Goal: Transaction & Acquisition: Download file/media

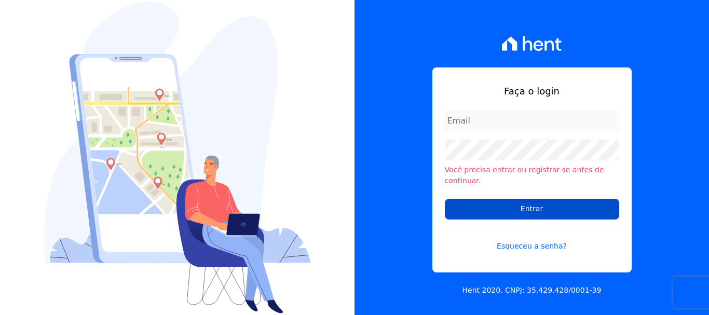
type input "[EMAIL_ADDRESS][DOMAIN_NAME]"
click at [522, 202] on input "Entrar" at bounding box center [532, 209] width 174 height 21
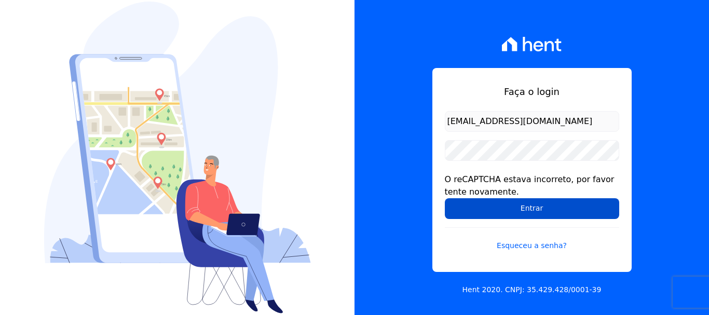
click at [526, 203] on input "Entrar" at bounding box center [532, 208] width 174 height 21
click at [530, 208] on input "Entrar" at bounding box center [532, 208] width 174 height 21
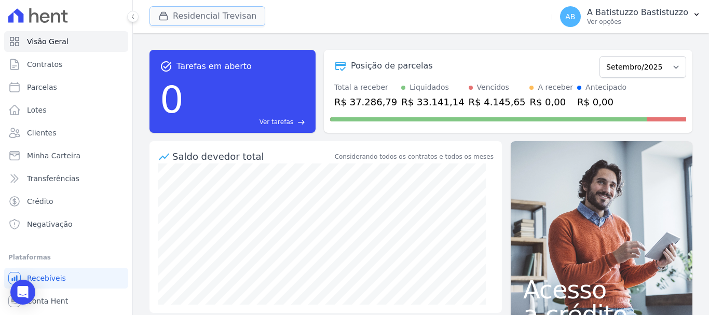
click at [184, 11] on button "Residencial Trevisan" at bounding box center [208, 16] width 116 height 20
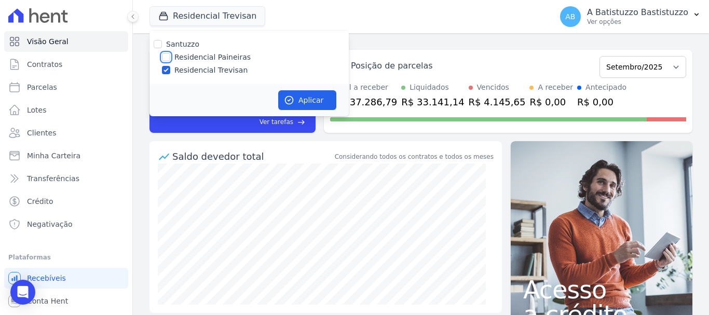
click at [169, 56] on input "Residencial Paineiras" at bounding box center [166, 57] width 8 height 8
checkbox input "true"
click at [168, 67] on input "Residencial Trevisan" at bounding box center [166, 70] width 8 height 8
checkbox input "false"
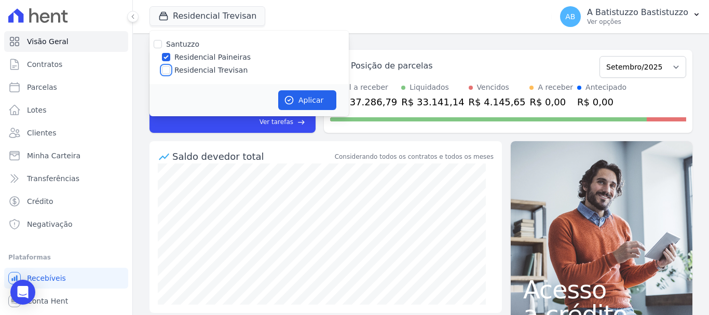
checkbox input "false"
click at [313, 94] on button "Aplicar" at bounding box center [307, 100] width 58 height 20
click at [575, 18] on span "AB" at bounding box center [570, 16] width 10 height 7
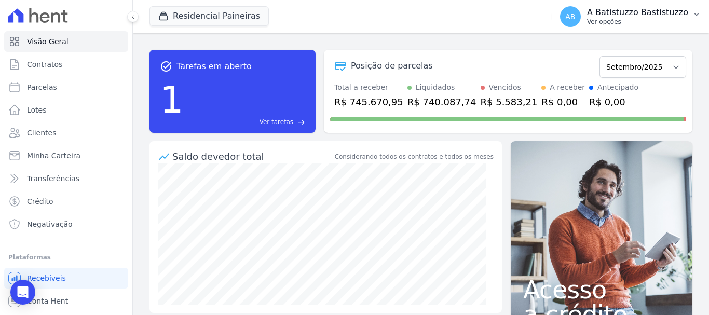
click at [575, 16] on span "AB" at bounding box center [570, 16] width 10 height 7
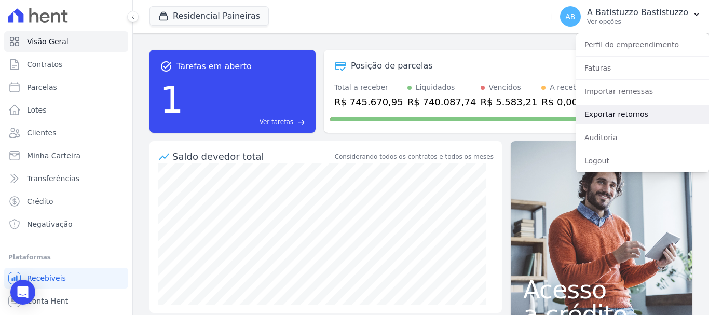
click at [591, 116] on link "Exportar retornos" at bounding box center [642, 114] width 133 height 19
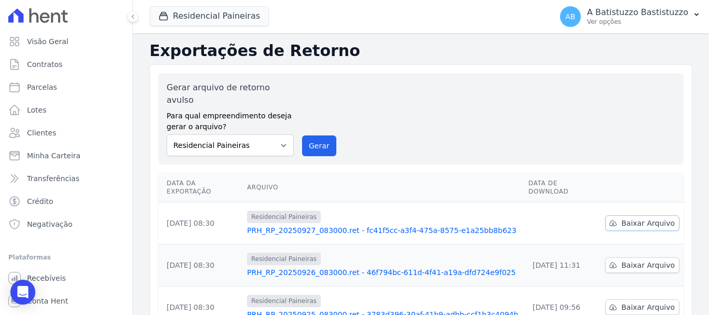
click at [659, 218] on span "Baixar Arquivo" at bounding box center [648, 223] width 53 height 10
click at [300, 225] on link "PRH_RP_20250927_083000.ret - fc41f5cc-a3f4-475a-8575-e1a25bb8b623" at bounding box center [383, 230] width 273 height 10
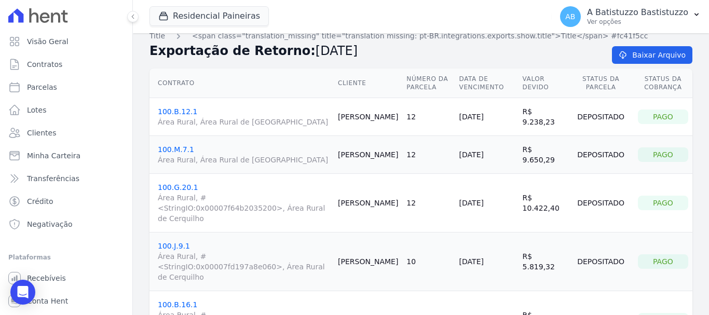
scroll to position [63, 0]
